Goal: Information Seeking & Learning: Learn about a topic

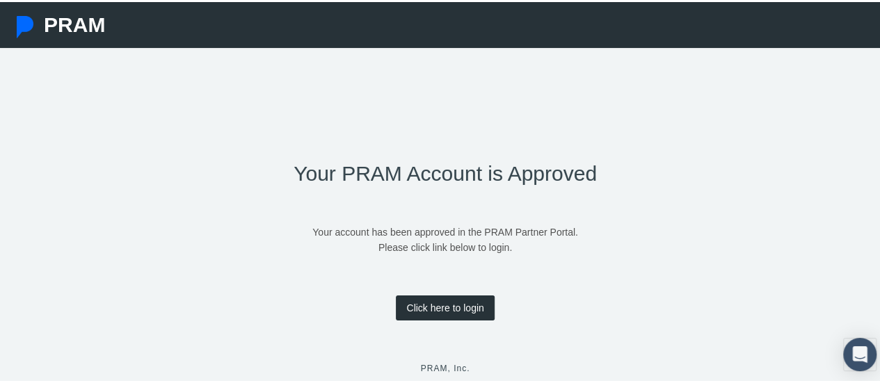
click at [455, 307] on link "Click here to login" at bounding box center [445, 306] width 98 height 25
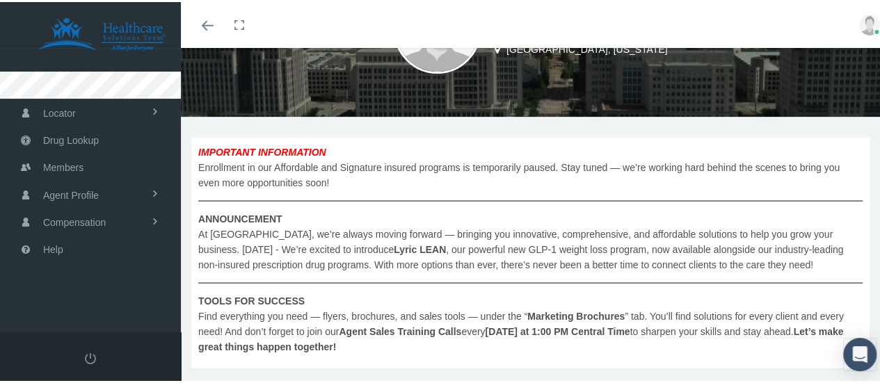
scroll to position [209, 0]
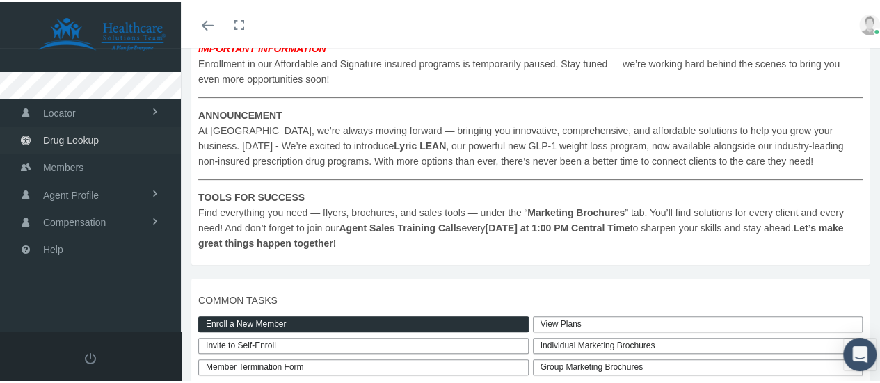
click at [77, 143] on span "Drug Lookup" at bounding box center [71, 138] width 56 height 26
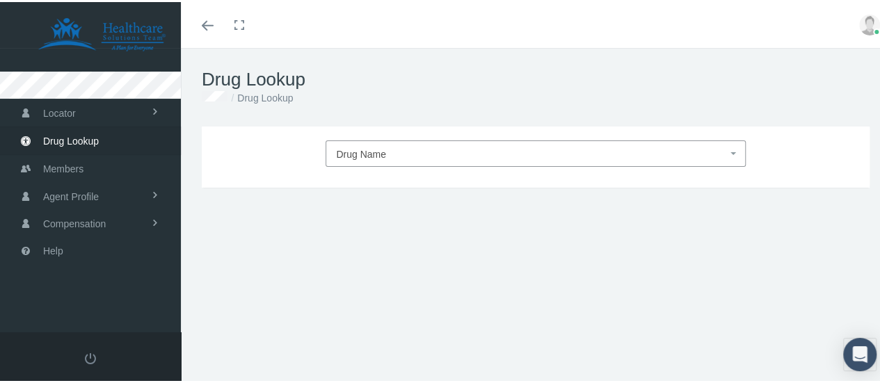
click at [379, 145] on span "Drug Name" at bounding box center [531, 152] width 390 height 18
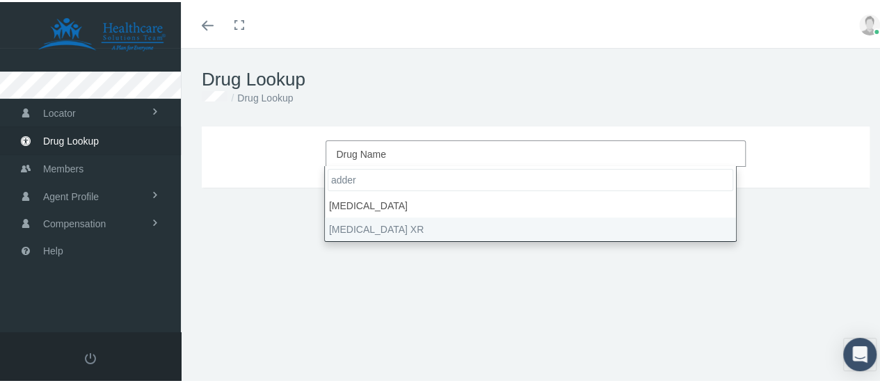
type input "adder"
select select "Adderall XR"
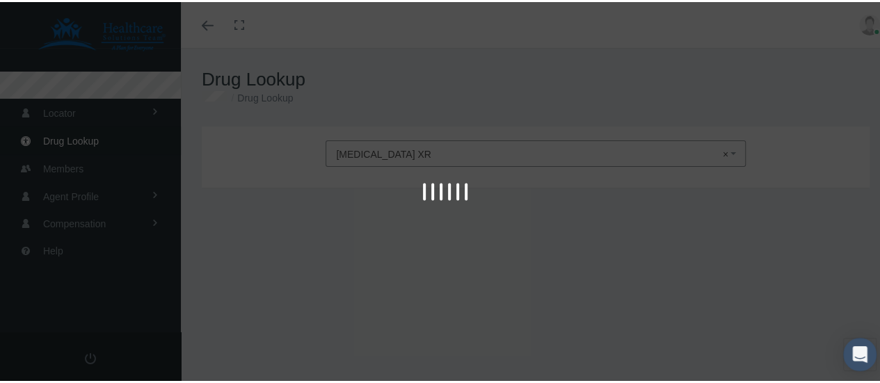
type input "30"
select select "Capsule Extended Release 24 Hour"
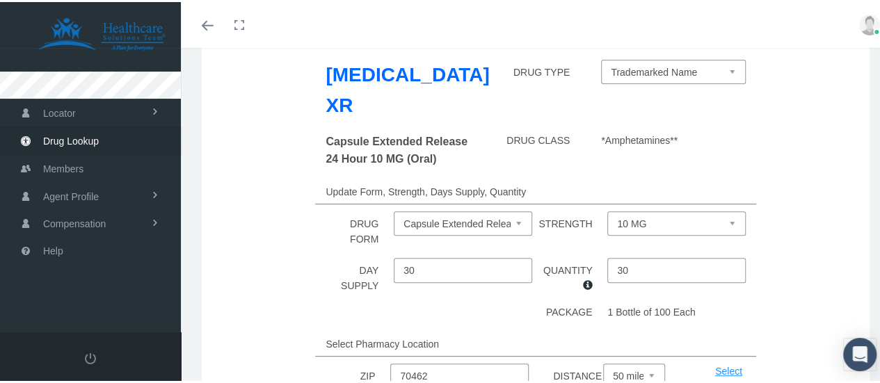
scroll to position [139, 0]
click at [662, 209] on select "10 MG 15 MG 20 MG 25 MG 30 MG 5 MG" at bounding box center [676, 221] width 138 height 24
select select "30 MG"
click at [607, 209] on select "10 MG 15 MG 20 MG 25 MG 30 MG 5 MG" at bounding box center [676, 221] width 138 height 24
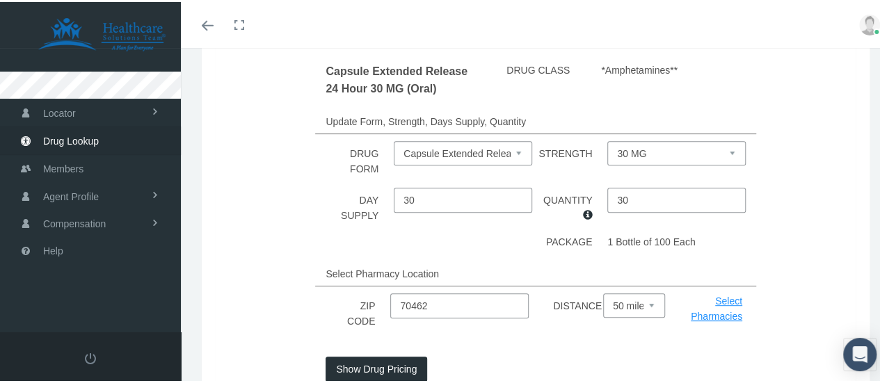
click at [404, 355] on button "Show Drug Pricing" at bounding box center [377, 367] width 102 height 25
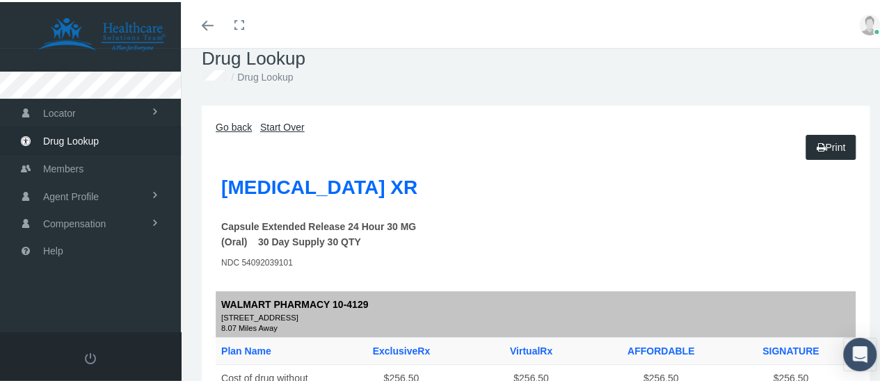
scroll to position [0, 0]
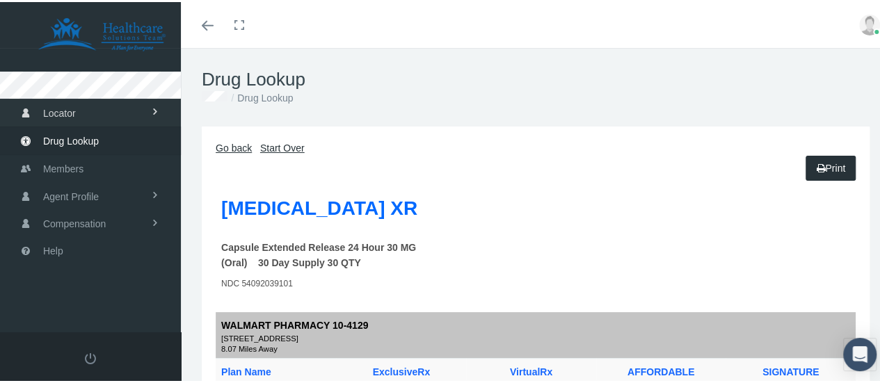
click at [67, 111] on span "Locator" at bounding box center [59, 111] width 33 height 26
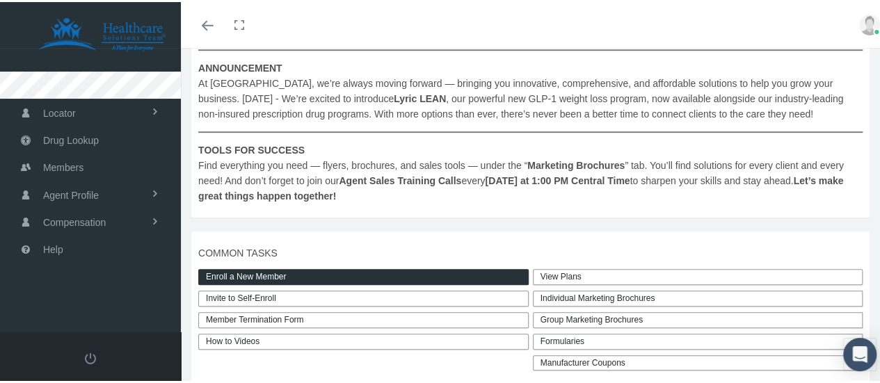
scroll to position [278, 0]
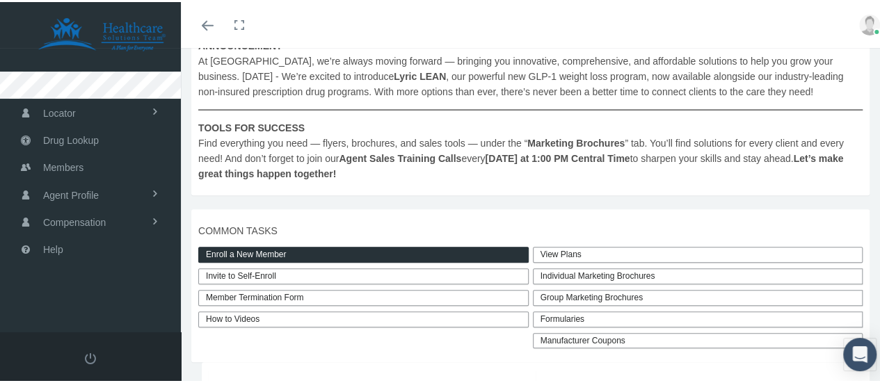
click at [613, 253] on link "View Plans" at bounding box center [698, 253] width 331 height 16
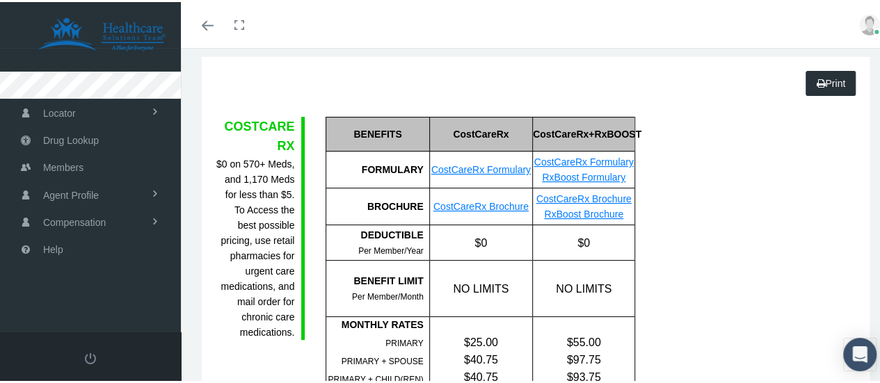
scroll to position [209, 0]
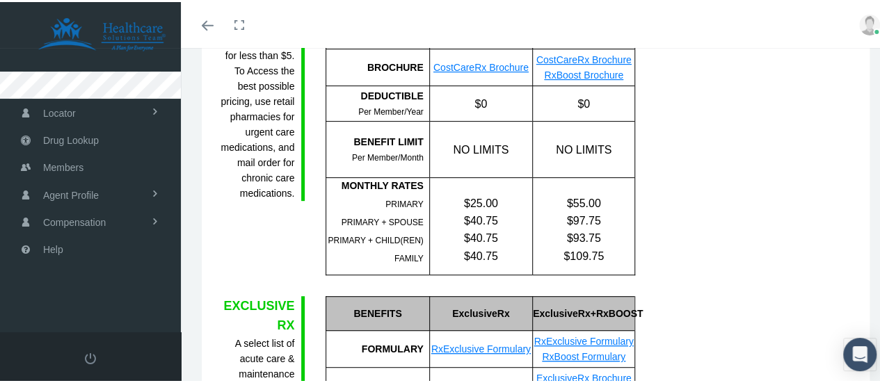
click at [461, 62] on link "CostCareRx Brochure" at bounding box center [480, 65] width 95 height 11
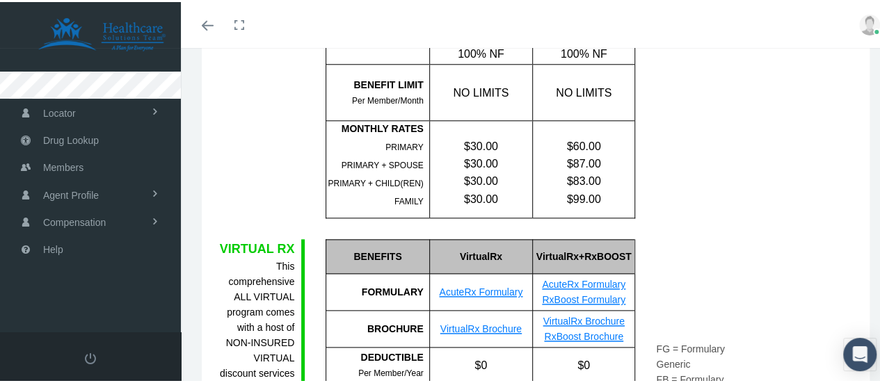
scroll to position [417, 0]
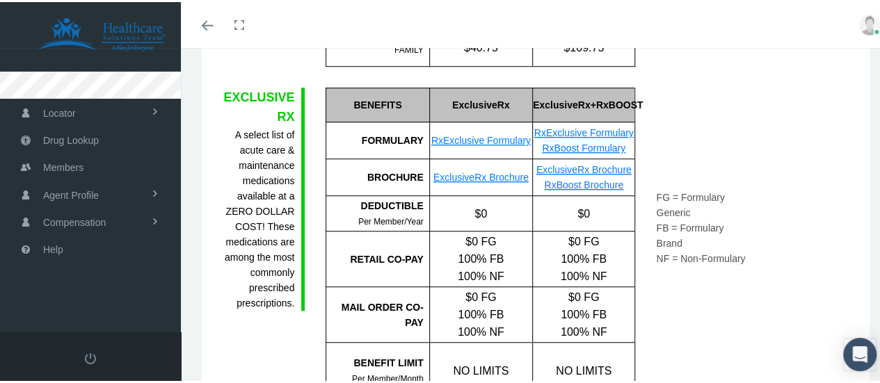
click at [490, 144] on link "RxExclusive Formulary" at bounding box center [480, 138] width 99 height 11
click at [593, 152] on link "RxBoost Formulary" at bounding box center [583, 146] width 83 height 11
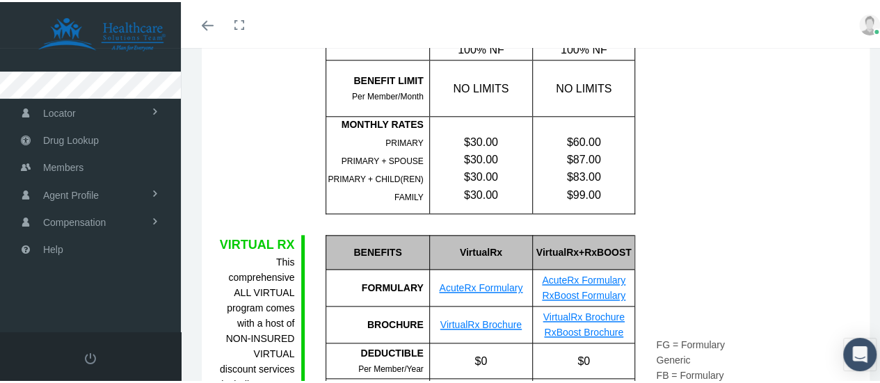
scroll to position [835, 0]
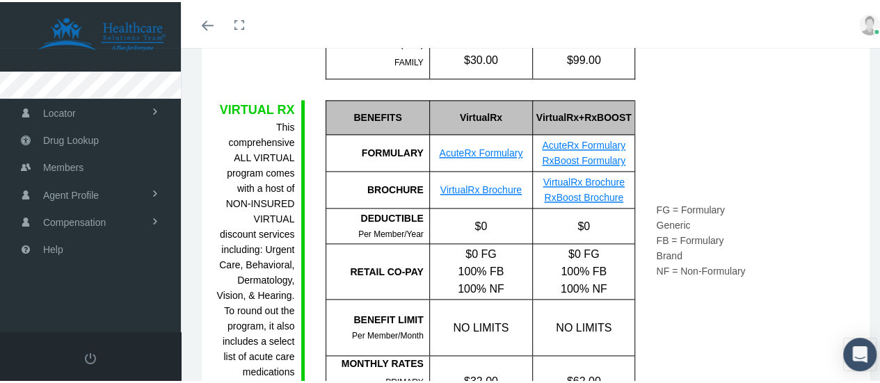
click at [488, 157] on link "AcuteRx Formulary" at bounding box center [480, 150] width 83 height 11
click at [582, 164] on link "RxBoost Formulary" at bounding box center [583, 158] width 83 height 11
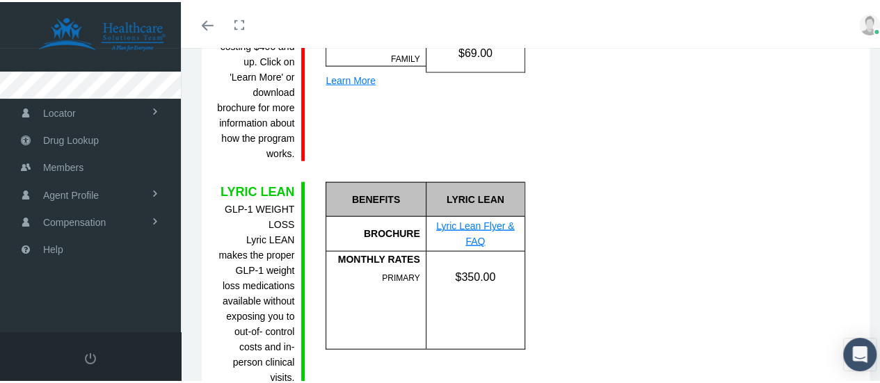
scroll to position [1350, 0]
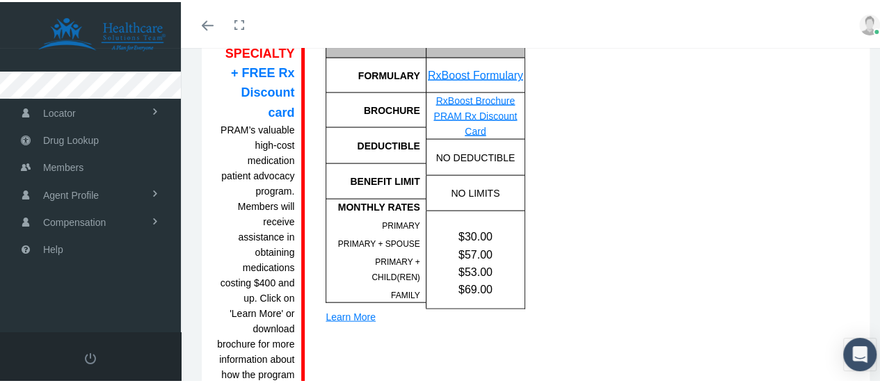
click at [476, 79] on link "RxBoost Formulary" at bounding box center [475, 73] width 95 height 12
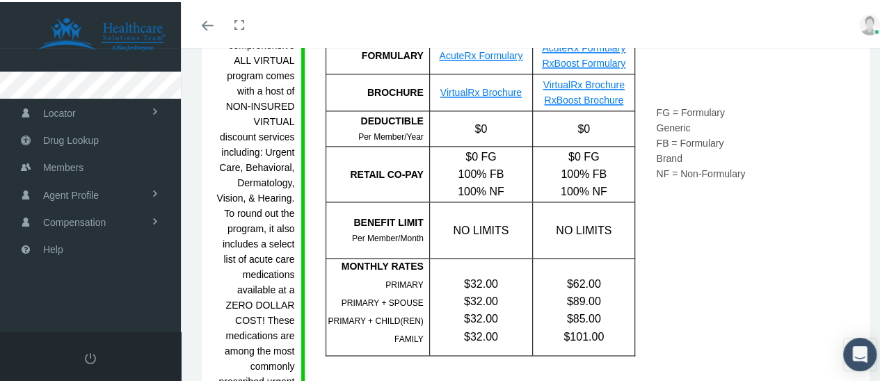
scroll to position [793, 0]
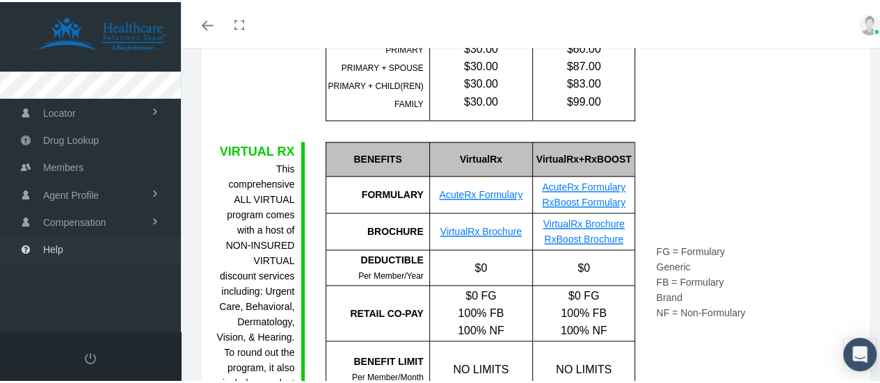
click at [79, 246] on link "Help" at bounding box center [90, 247] width 181 height 27
